Goal: Transaction & Acquisition: Purchase product/service

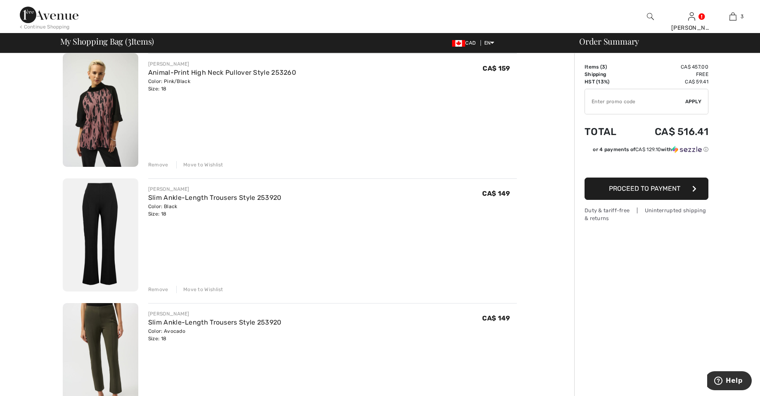
click at [710, 75] on div "Order Summary Details Items ( 3 ) CA$ 457.00 Promo code CA$ 0.00 Shipping Free …" at bounding box center [667, 377] width 186 height 783
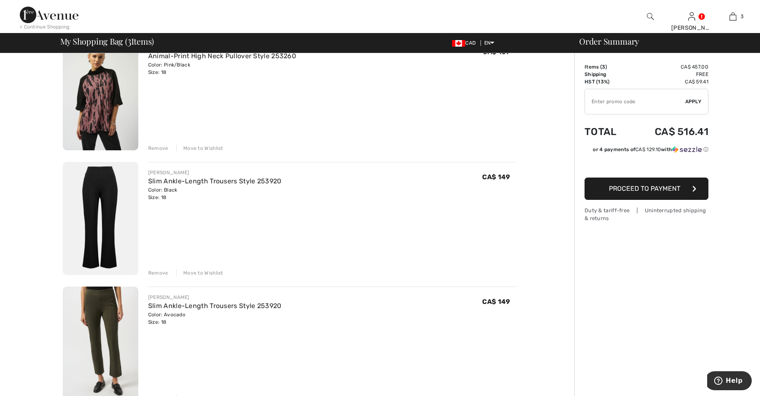
scroll to position [73, 0]
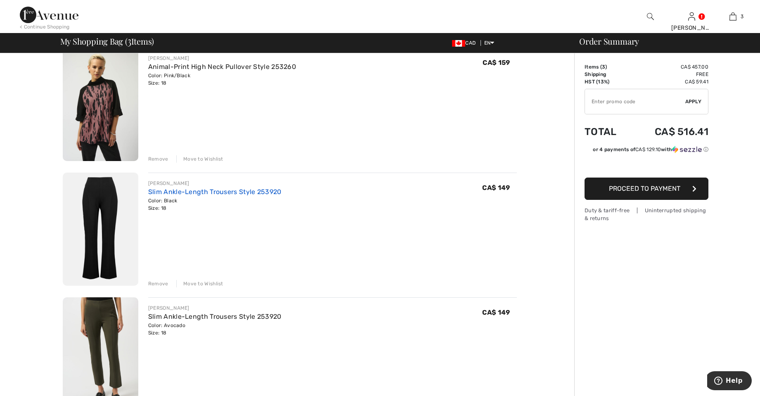
click at [210, 188] on link "Slim Ankle-Length Trousers Style 253920" at bounding box center [214, 192] width 133 height 8
click at [170, 195] on link "Slim Ankle-Length Trousers Style 253920" at bounding box center [214, 192] width 133 height 8
click at [113, 219] on img at bounding box center [100, 228] width 75 height 113
click at [181, 194] on link "Slim Ankle-Length Trousers Style 253920" at bounding box center [214, 192] width 133 height 8
click at [108, 223] on img at bounding box center [100, 228] width 75 height 113
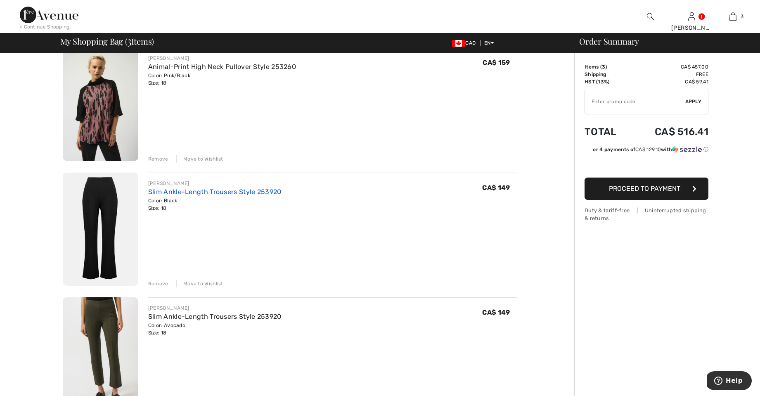
click at [271, 192] on link "Slim Ankle-Length Trousers Style 253920" at bounding box center [214, 192] width 133 height 8
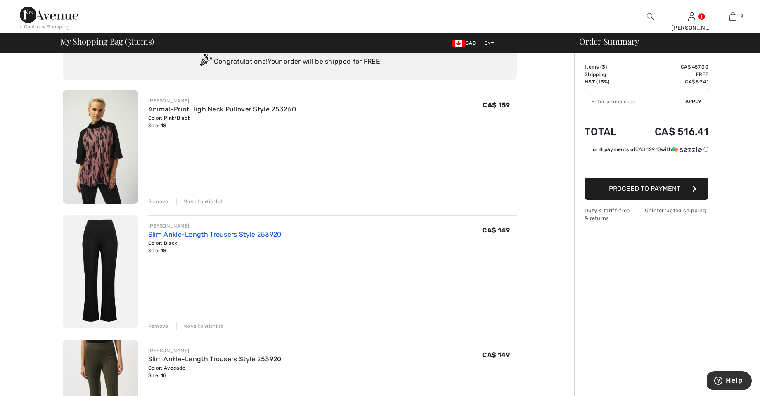
scroll to position [19, 0]
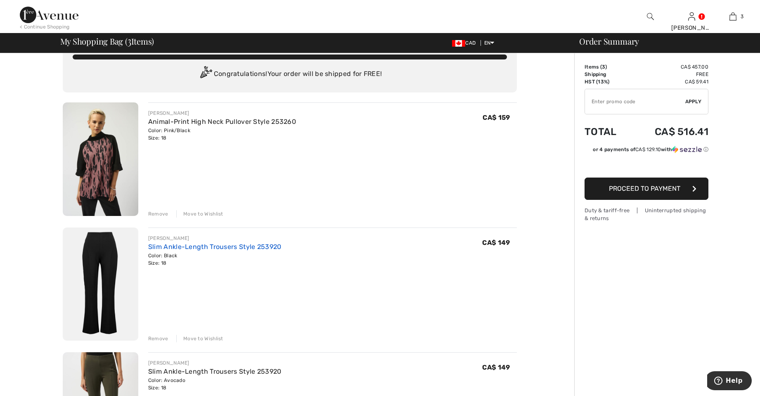
click at [175, 245] on link "Slim Ankle-Length Trousers Style 253920" at bounding box center [214, 247] width 133 height 8
click at [111, 274] on img at bounding box center [100, 283] width 75 height 113
click at [165, 249] on link "Slim Ankle-Length Trousers Style 253920" at bounding box center [214, 247] width 133 height 8
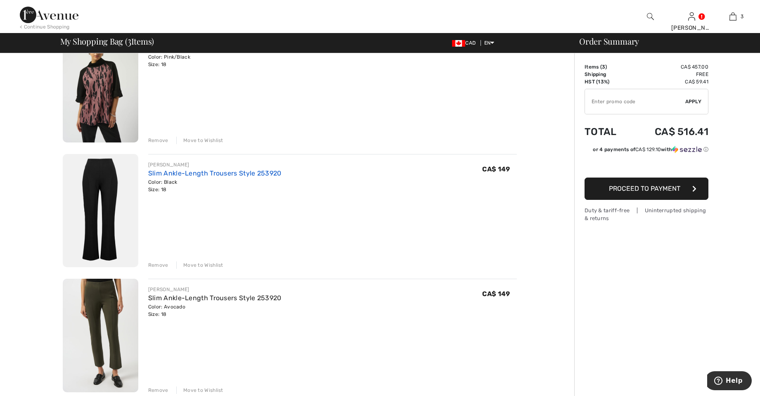
scroll to position [95, 0]
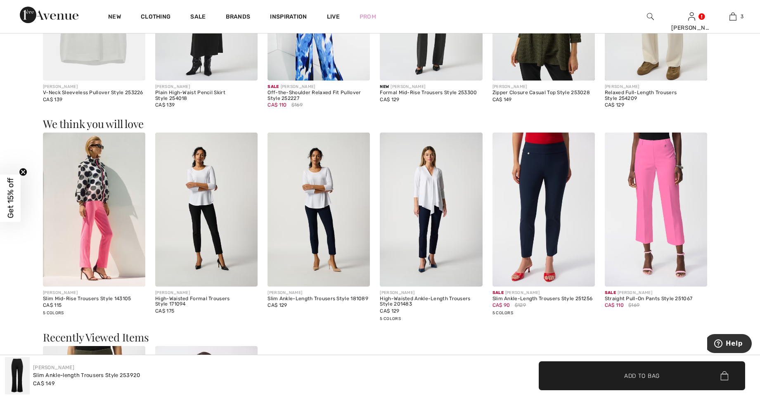
scroll to position [963, 0]
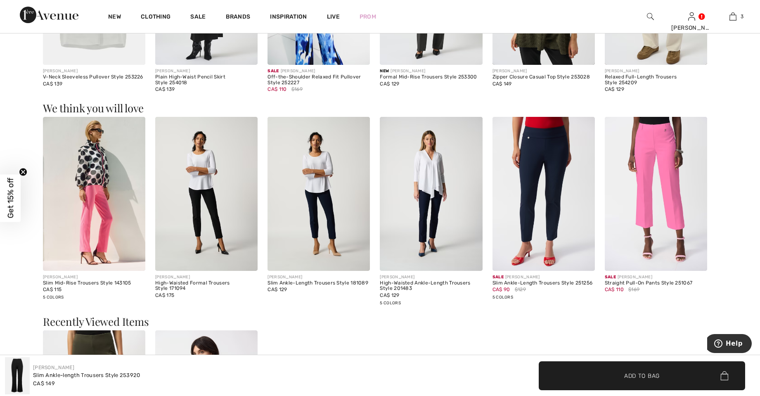
click at [536, 277] on div "Sale [PERSON_NAME]" at bounding box center [543, 277] width 102 height 6
click at [554, 203] on img at bounding box center [543, 193] width 102 height 153
click at [522, 283] on div "Slim Ankle-Length Trousers Style 251256" at bounding box center [543, 283] width 102 height 6
click at [525, 270] on img at bounding box center [543, 193] width 102 height 153
click at [531, 281] on div "Slim Ankle-Length Trousers Style 251256" at bounding box center [543, 283] width 102 height 6
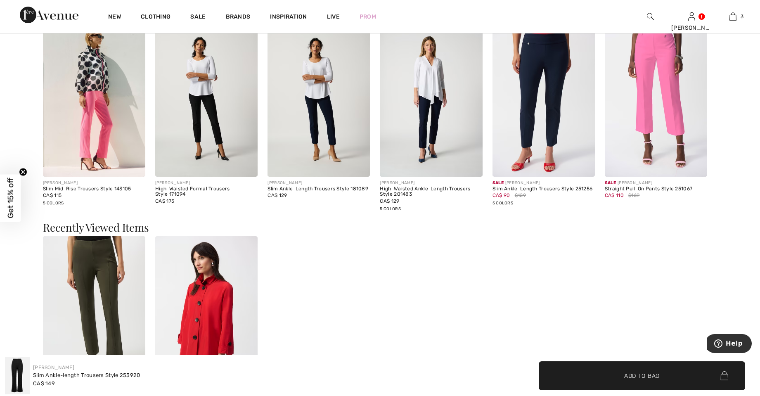
scroll to position [1063, 0]
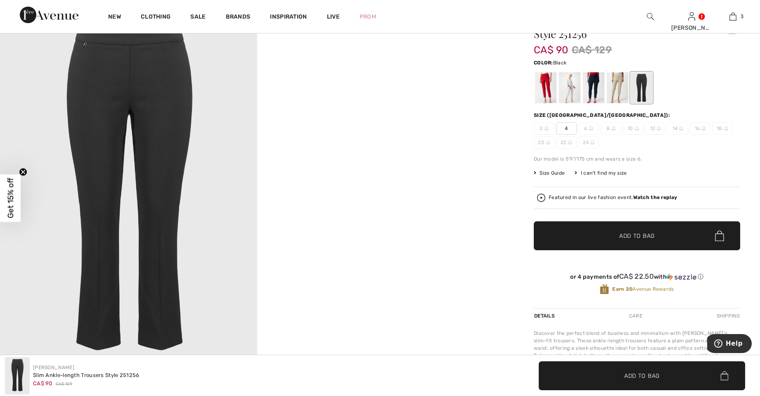
scroll to position [100, 0]
click at [737, 168] on div "Slim Ankle-length Trousers Style 251256 CA$ 90 CA$ 129 Color: Black Size (CA/US…" at bounding box center [636, 162] width 206 height 290
click at [592, 86] on div at bounding box center [593, 87] width 21 height 31
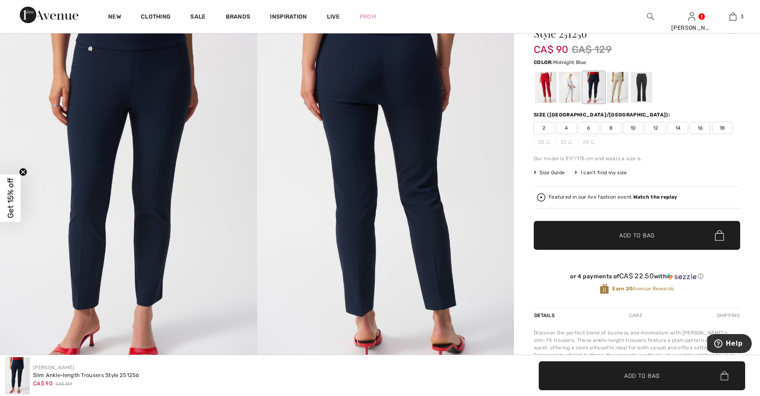
click at [725, 125] on span "18" at bounding box center [722, 128] width 21 height 12
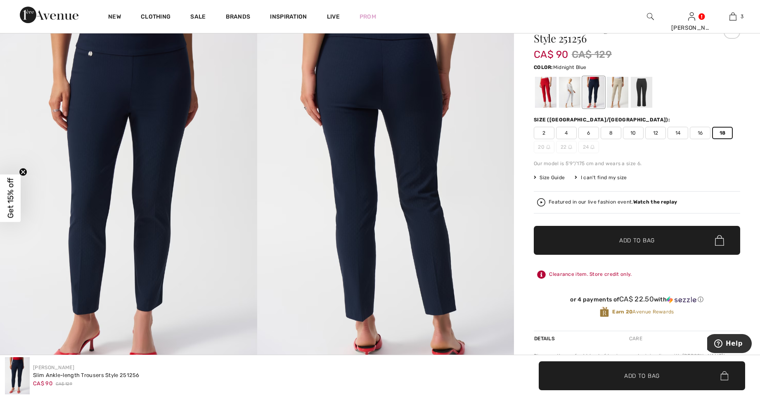
scroll to position [94, 0]
click at [657, 241] on span "✔ Added to Bag Add to Bag" at bounding box center [636, 240] width 206 height 29
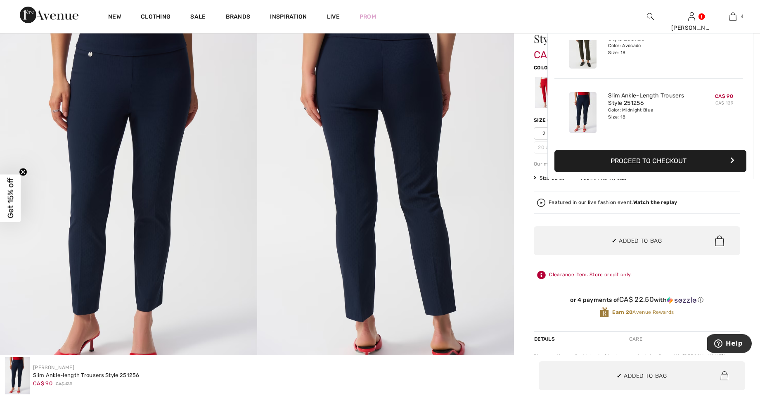
scroll to position [154, 0]
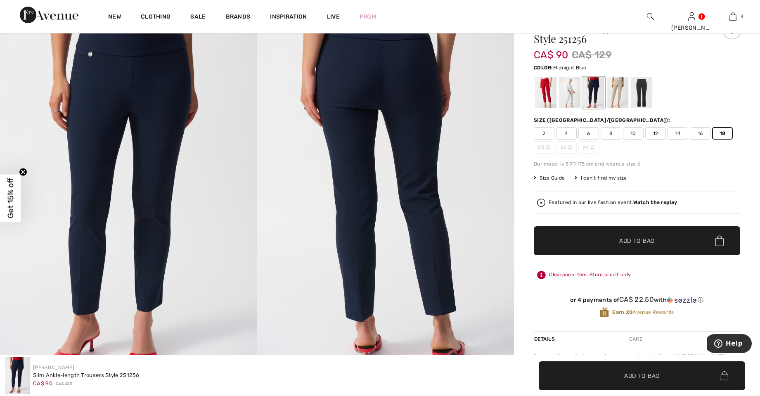
click at [625, 212] on div "Featured in our live fashion event. Watch the replay" at bounding box center [636, 202] width 206 height 22
click at [644, 96] on div at bounding box center [640, 92] width 21 height 31
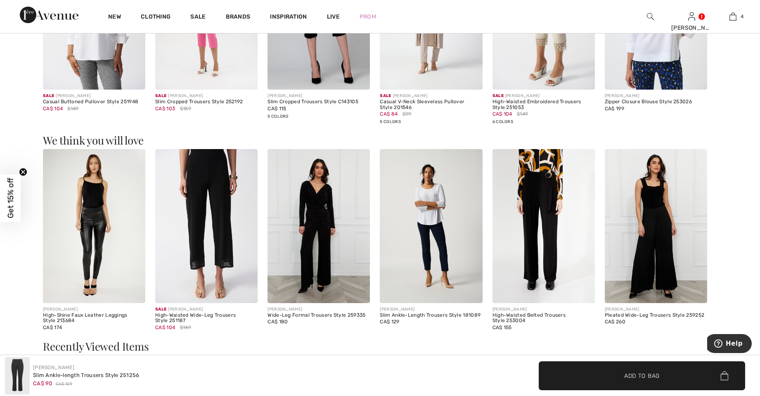
scroll to position [741, 0]
